Goal: Information Seeking & Learning: Find specific page/section

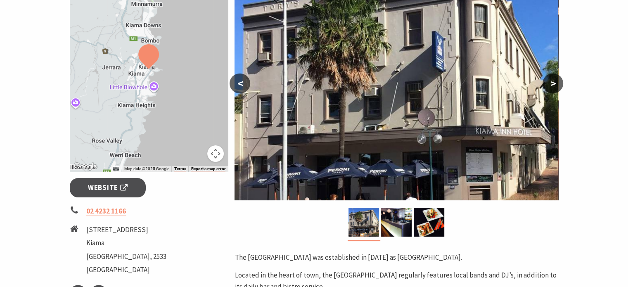
scroll to position [165, 0]
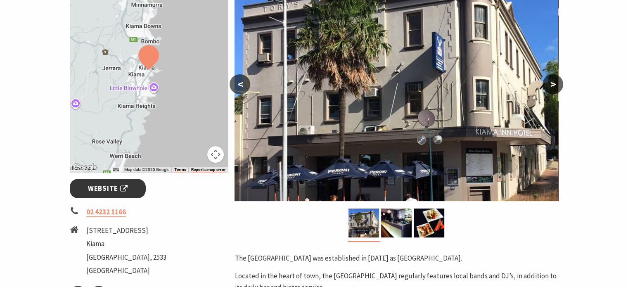
click at [94, 191] on span "Website" at bounding box center [108, 188] width 40 height 11
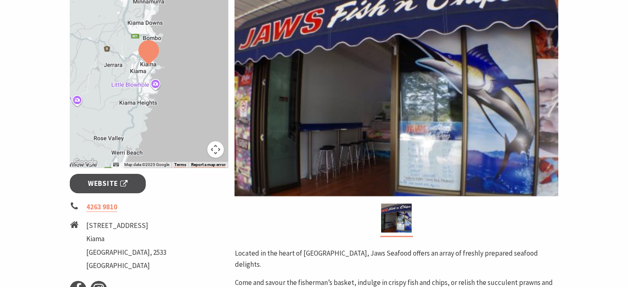
scroll to position [165, 0]
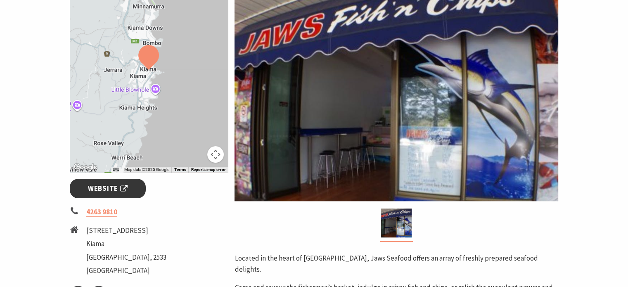
click at [105, 191] on span "Website" at bounding box center [108, 188] width 40 height 11
click at [105, 187] on span "Website" at bounding box center [108, 188] width 40 height 11
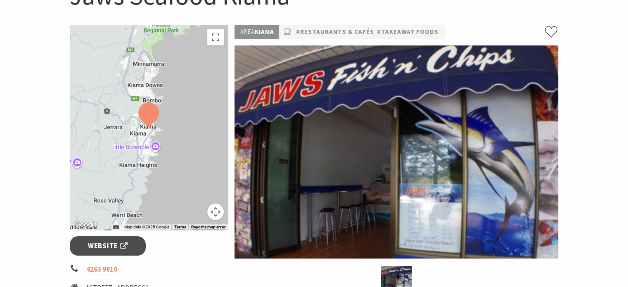
scroll to position [0, 0]
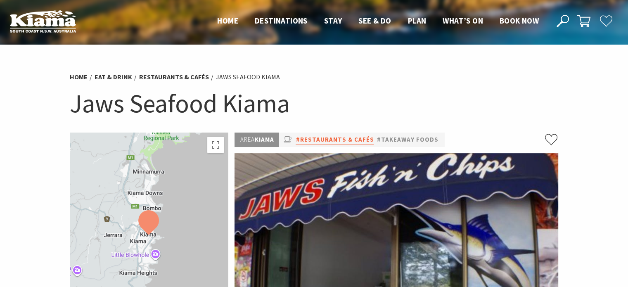
click at [350, 138] on link "#Restaurants & Cafés" at bounding box center [334, 140] width 78 height 10
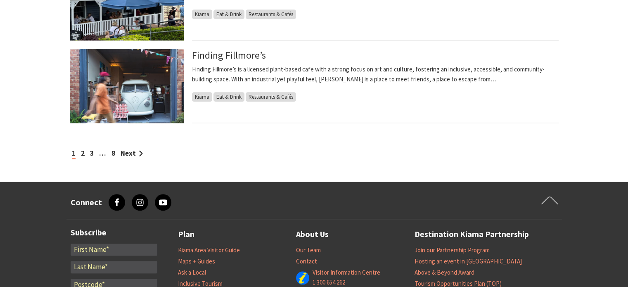
scroll to position [784, 0]
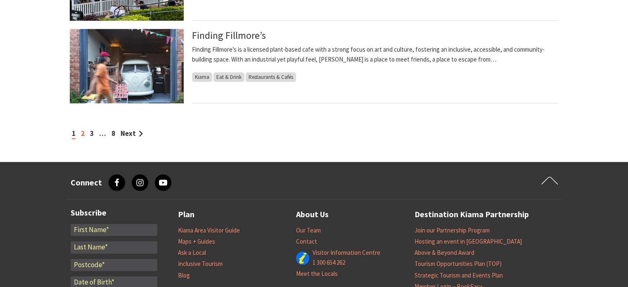
click at [82, 133] on link "2" at bounding box center [83, 133] width 4 height 9
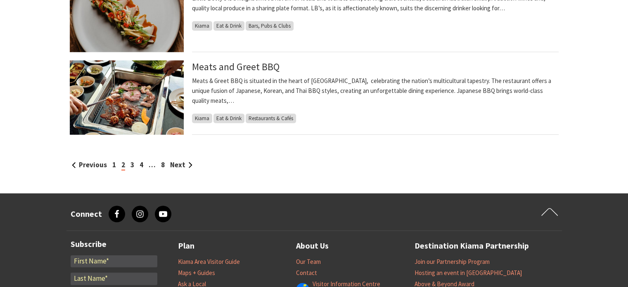
scroll to position [784, 0]
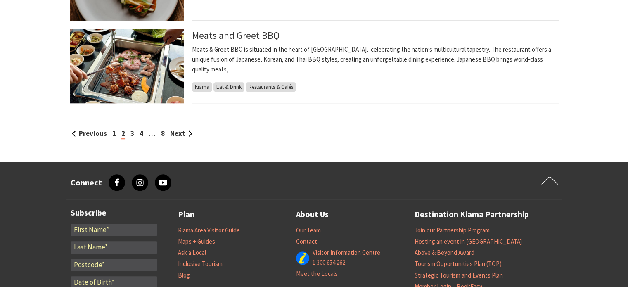
click at [129, 133] on div "Previous 1 2 3 4 … 8 Next" at bounding box center [314, 133] width 489 height 11
click at [132, 133] on link "3" at bounding box center [132, 133] width 4 height 9
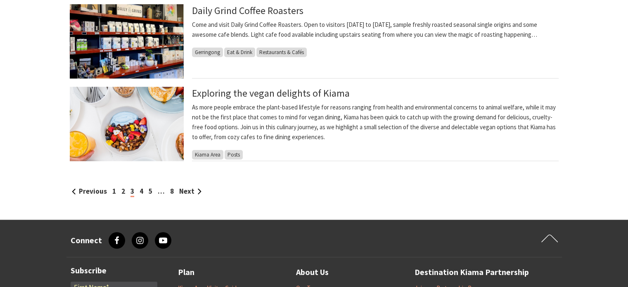
scroll to position [743, 0]
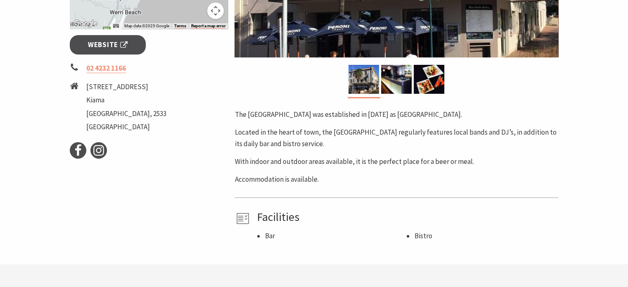
scroll to position [206, 0]
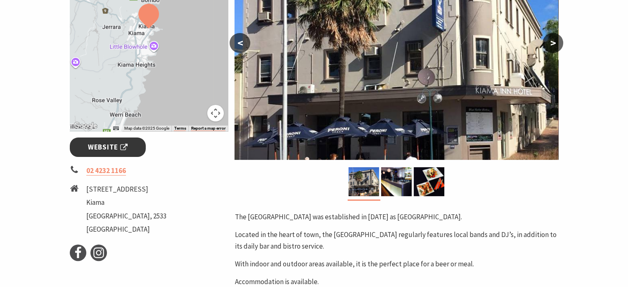
click at [97, 148] on span "Website" at bounding box center [108, 147] width 40 height 11
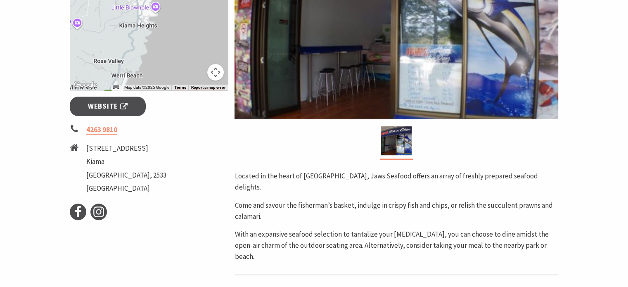
scroll to position [248, 0]
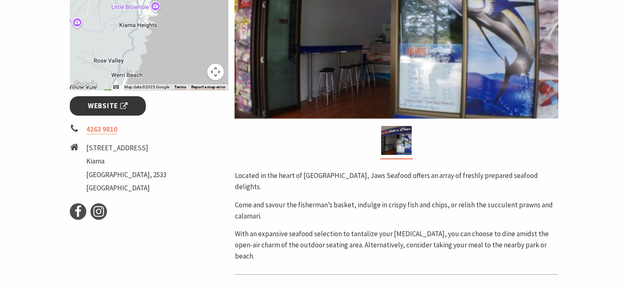
click at [96, 105] on span "Website" at bounding box center [108, 105] width 40 height 11
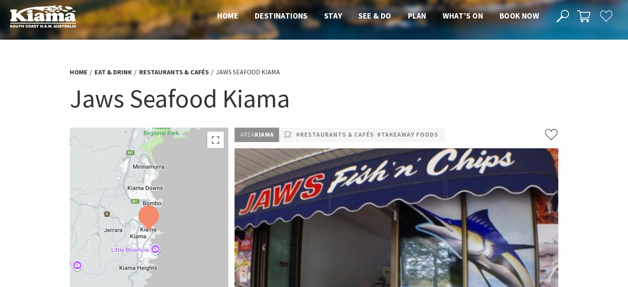
scroll to position [0, 0]
